Goal: Find specific page/section: Find specific page/section

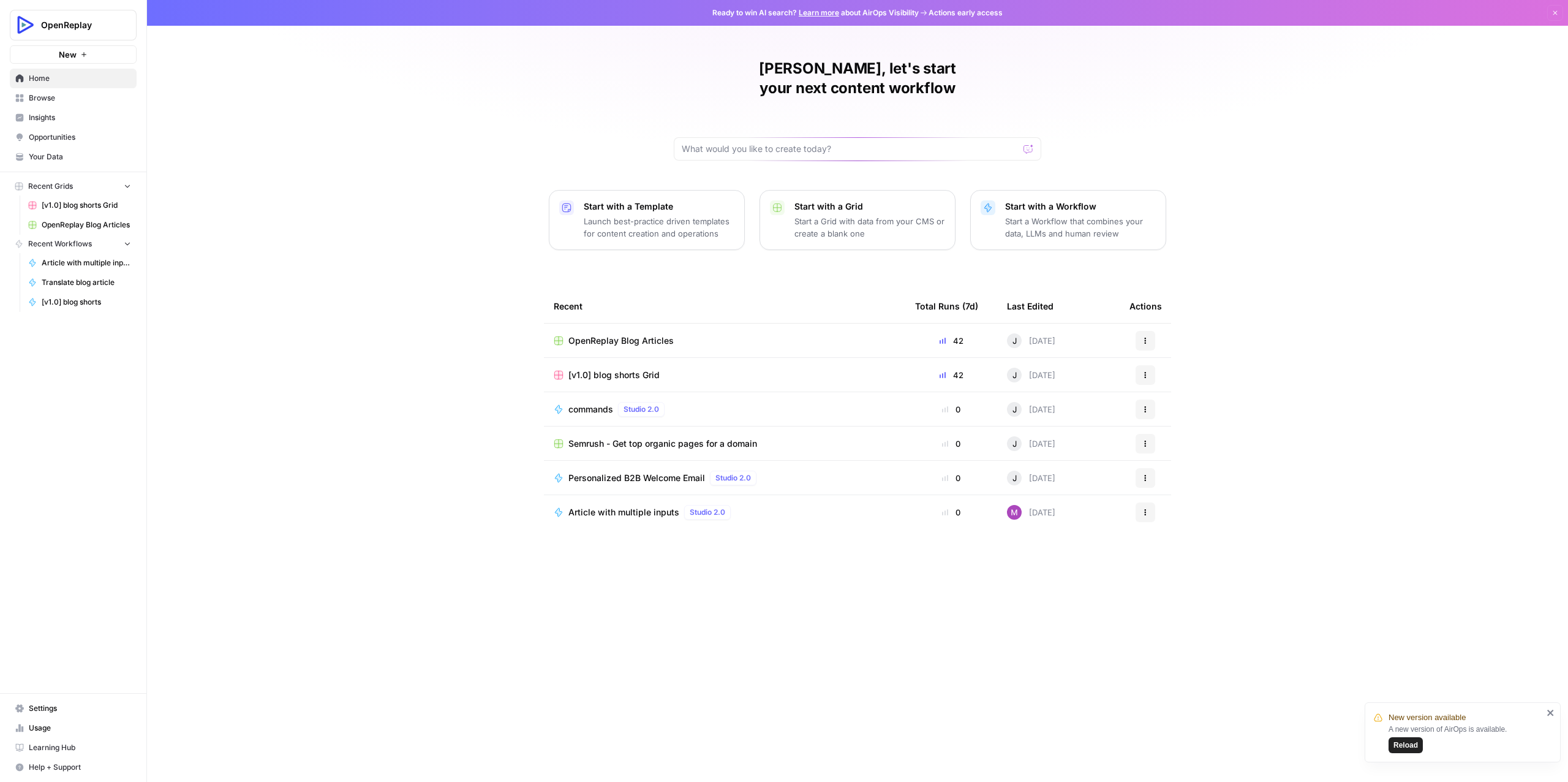
click at [41, 96] on span "Browse" at bounding box center [80, 98] width 103 height 11
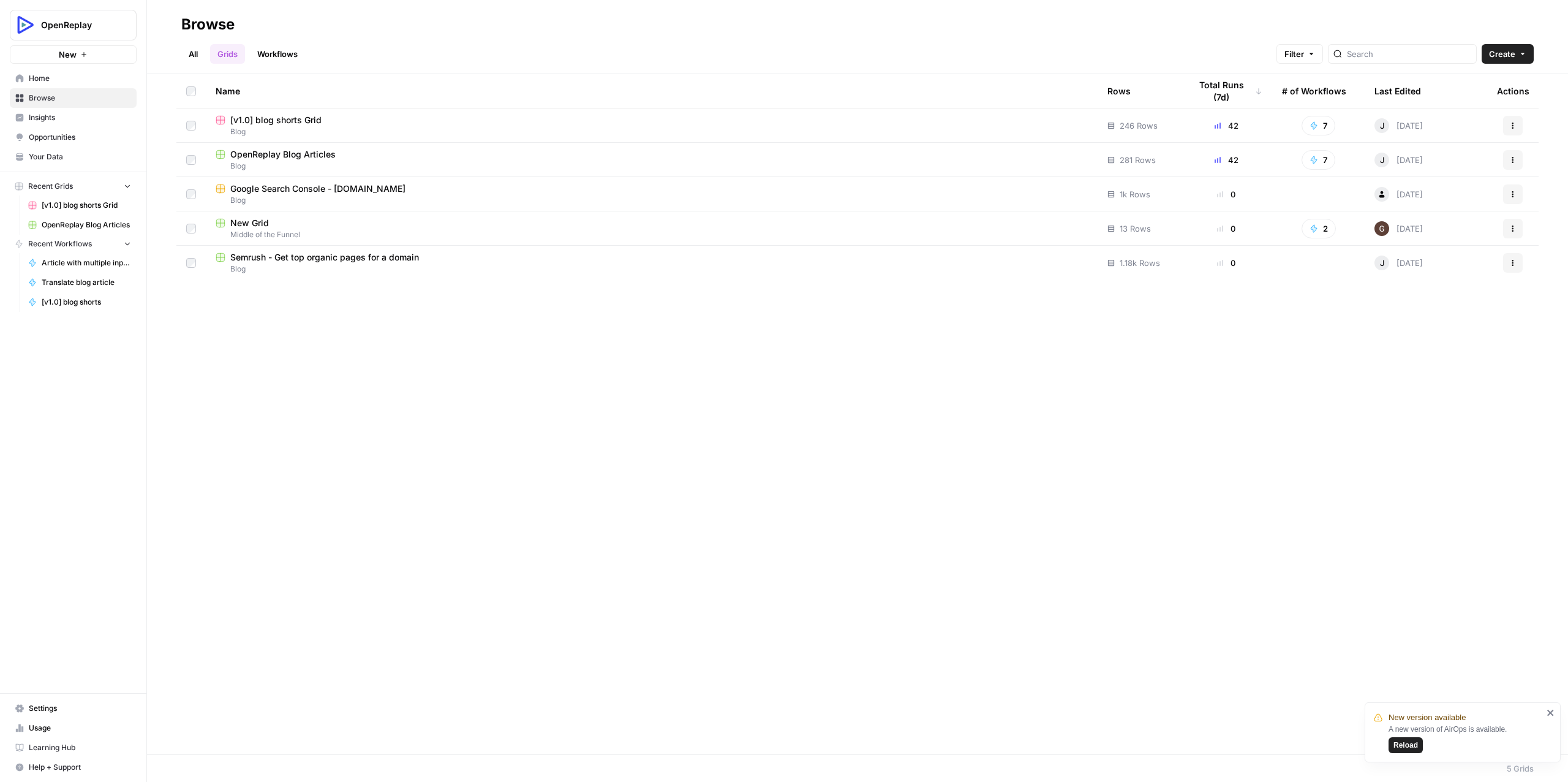
click at [279, 154] on span "OpenReplay Blog Articles" at bounding box center [283, 154] width 106 height 13
click at [269, 123] on span "[v1.0] blog shorts Grid" at bounding box center [276, 120] width 92 height 13
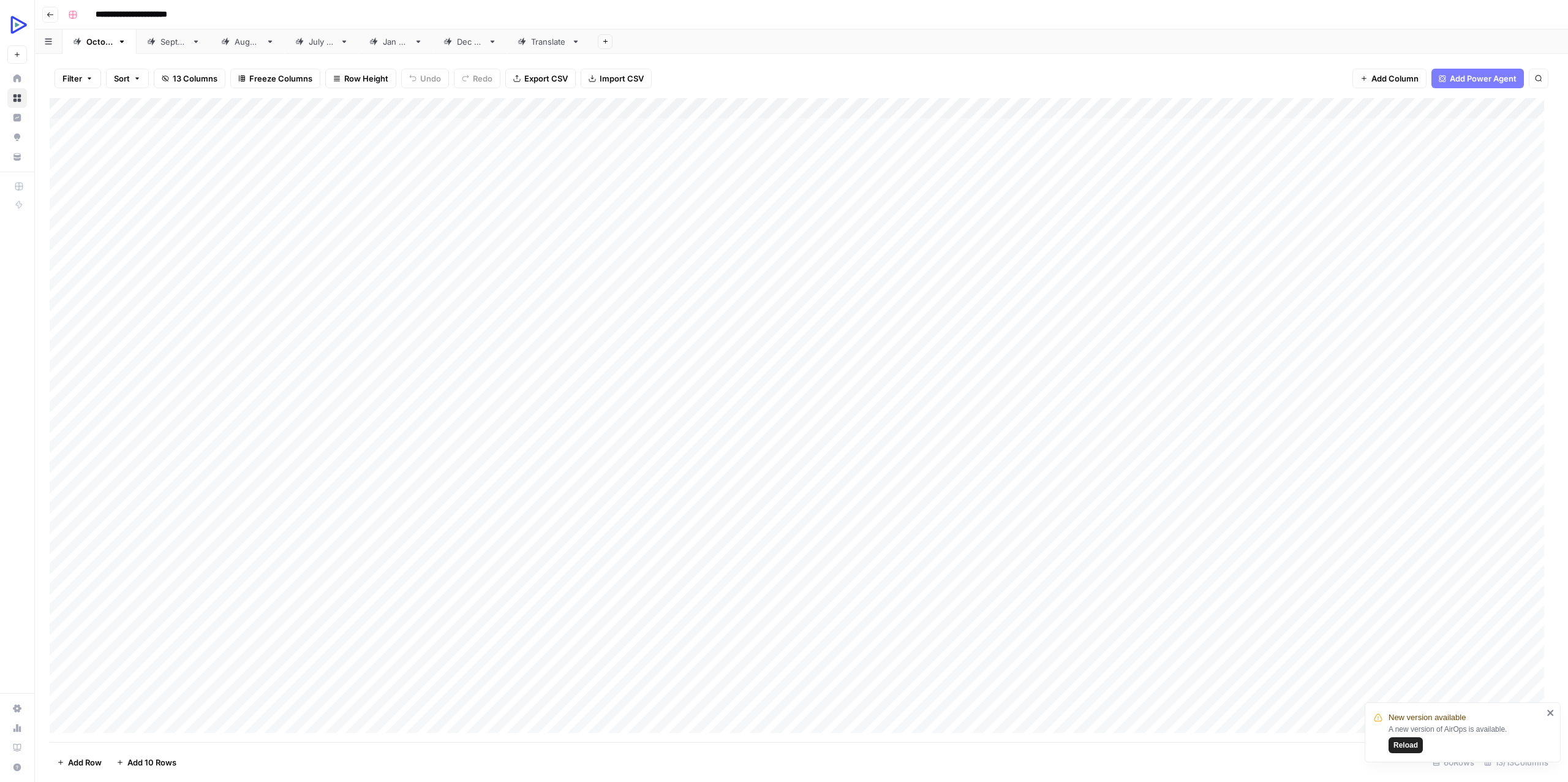
click at [1406, 745] on span "Reload" at bounding box center [1405, 745] width 24 height 11
